Goal: Entertainment & Leisure: Consume media (video, audio)

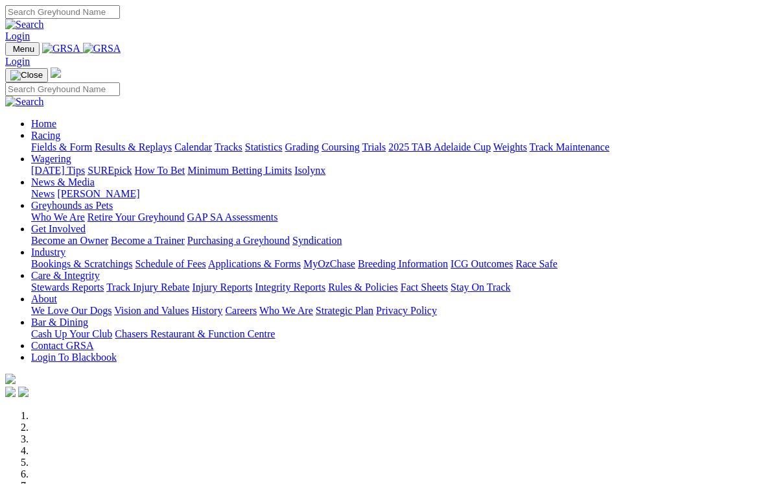
click at [60, 130] on link "Racing" at bounding box center [45, 135] width 29 height 11
click at [158, 141] on link "Results & Replays" at bounding box center [133, 146] width 77 height 11
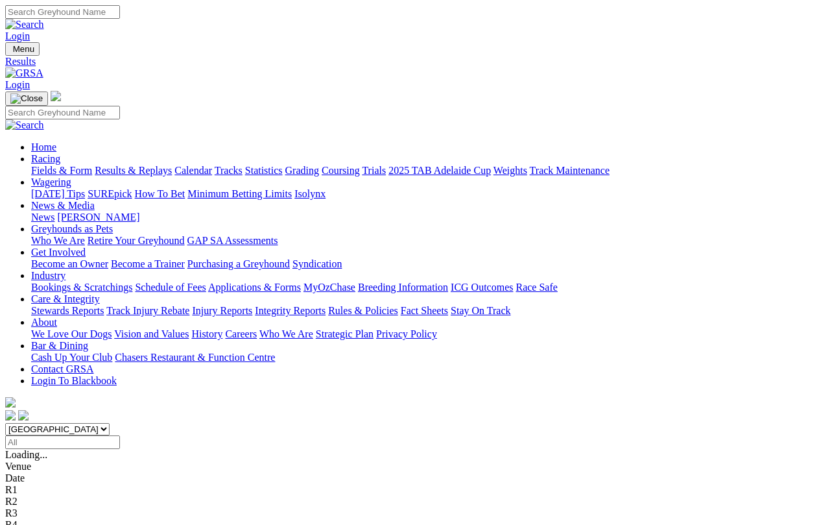
scroll to position [5, 0]
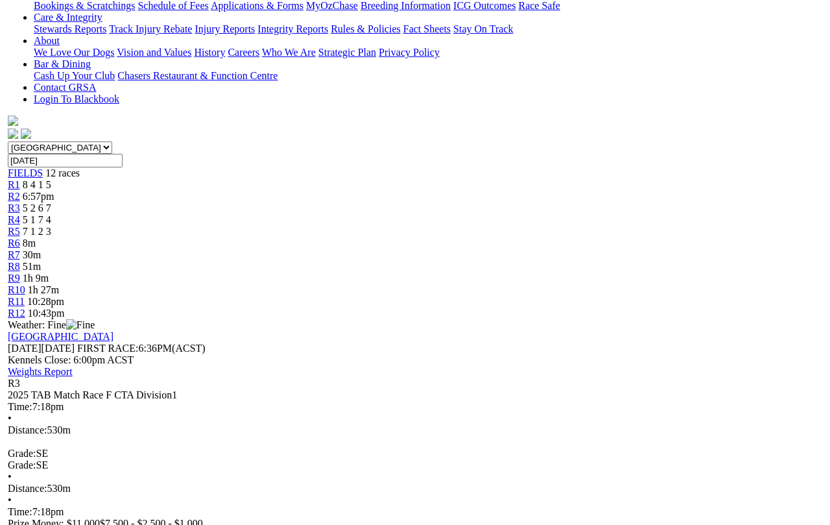
scroll to position [268, 1]
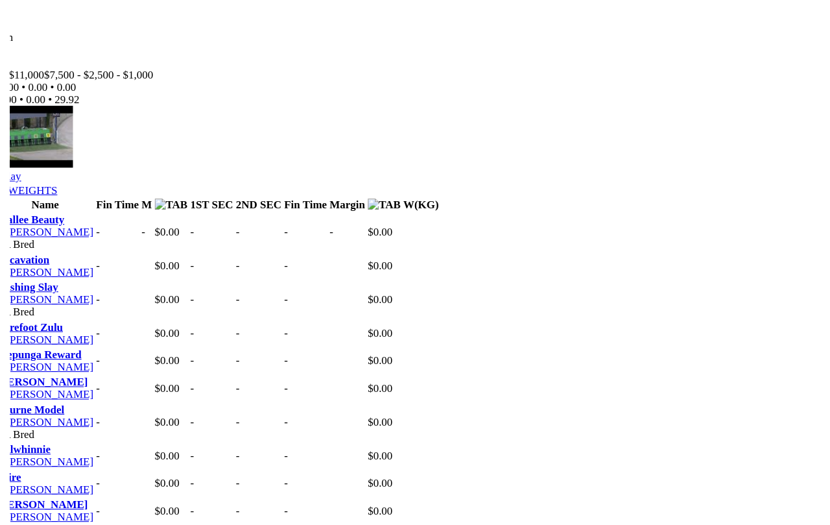
scroll to position [250, 2]
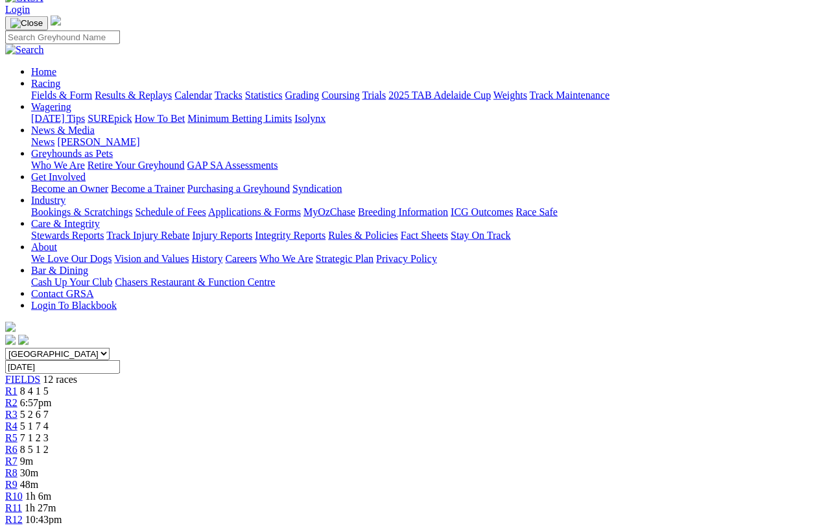
scroll to position [76, 0]
